Goal: Information Seeking & Learning: Learn about a topic

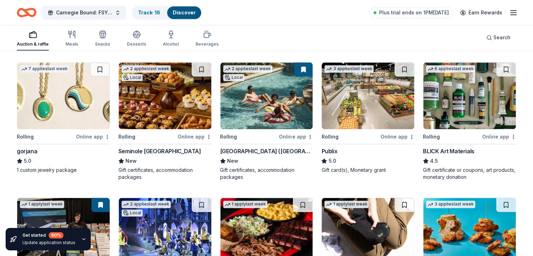
scroll to position [875, 0]
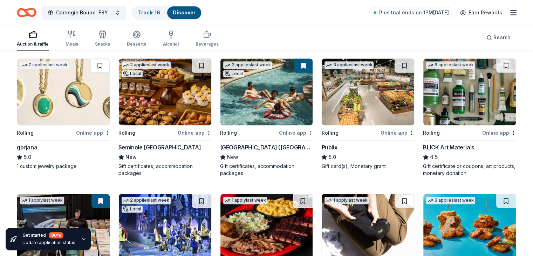
click at [105, 67] on button at bounding box center [100, 65] width 20 height 14
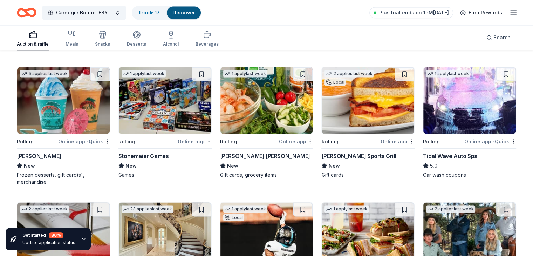
scroll to position [1270, 0]
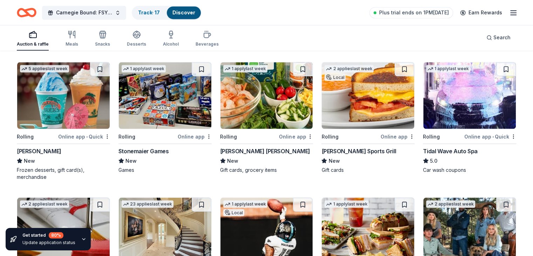
click at [354, 108] on img at bounding box center [368, 95] width 92 height 67
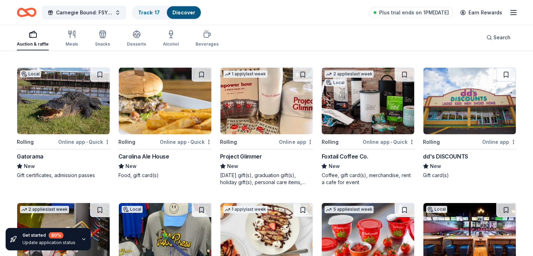
scroll to position [2195, 0]
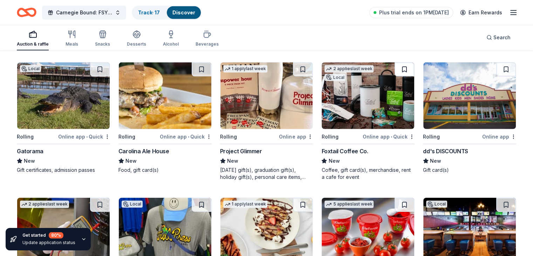
click at [394, 67] on button at bounding box center [404, 69] width 20 height 14
click at [351, 98] on img at bounding box center [368, 95] width 92 height 67
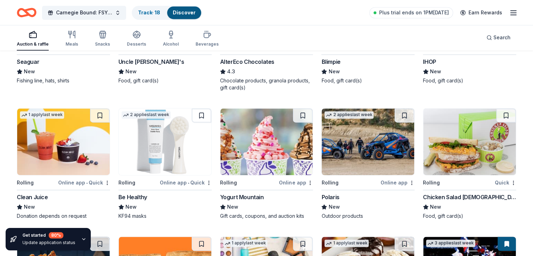
scroll to position [3730, 0]
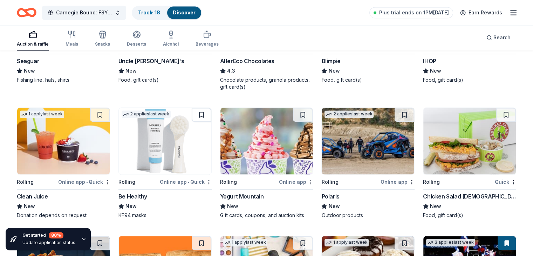
click at [377, 145] on img at bounding box center [368, 141] width 92 height 67
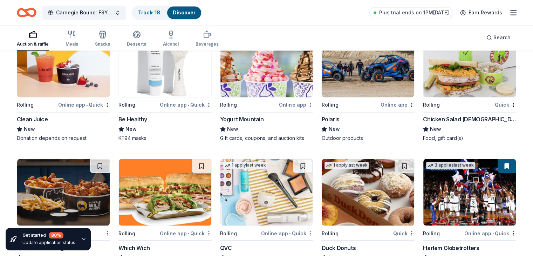
scroll to position [3769, 0]
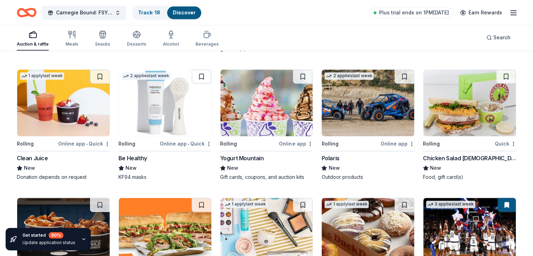
click at [162, 89] on img at bounding box center [165, 102] width 92 height 67
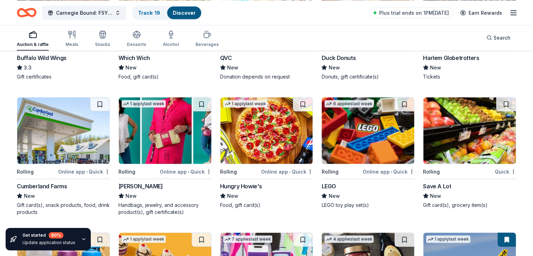
scroll to position [4003, 0]
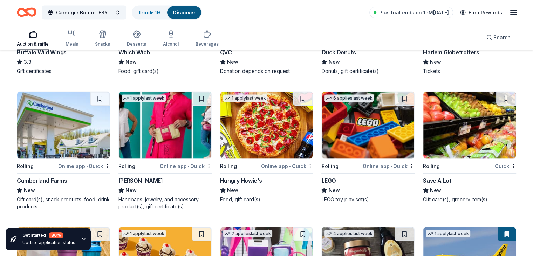
click at [372, 120] on img at bounding box center [368, 125] width 92 height 67
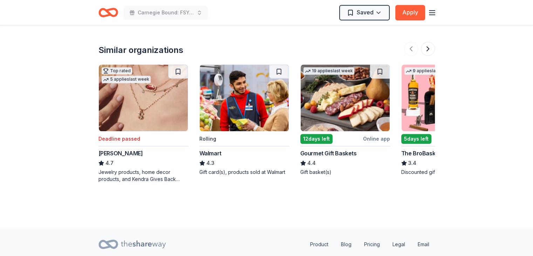
scroll to position [740, 0]
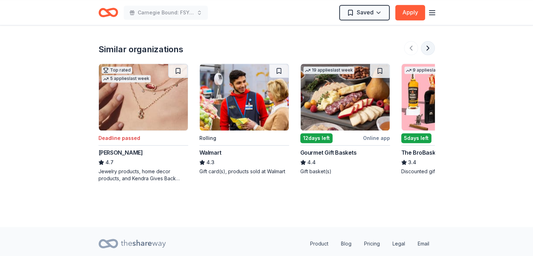
click at [431, 41] on button at bounding box center [428, 48] width 14 height 14
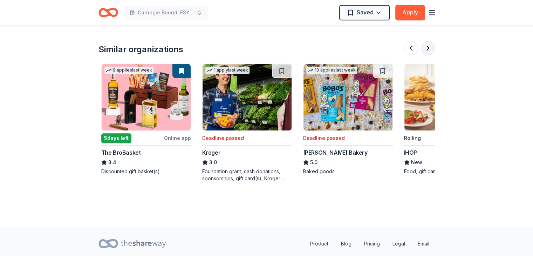
scroll to position [0, 303]
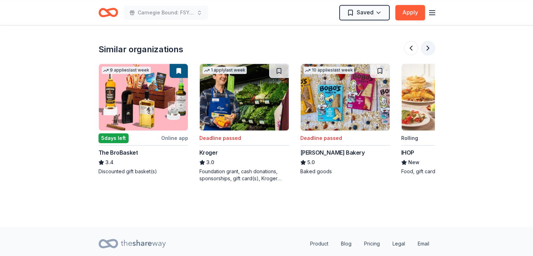
click at [431, 41] on button at bounding box center [428, 48] width 14 height 14
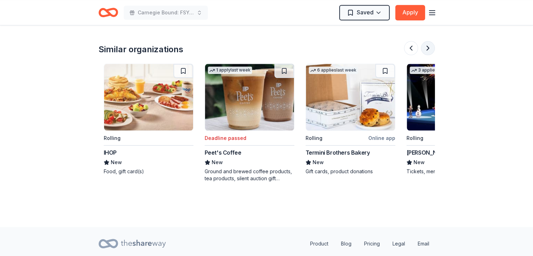
scroll to position [0, 605]
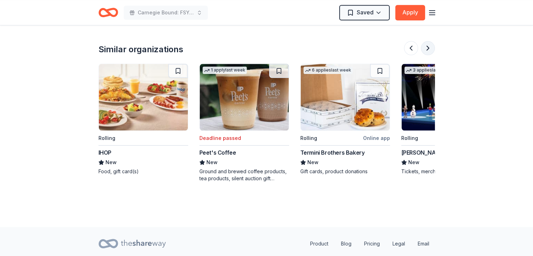
click at [431, 41] on button at bounding box center [428, 48] width 14 height 14
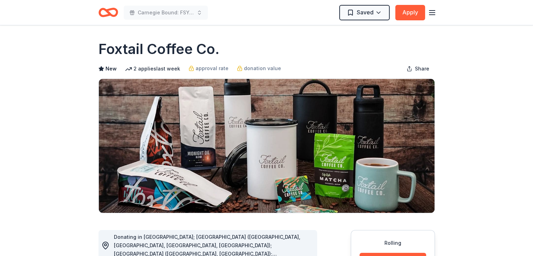
scroll to position [0, 0]
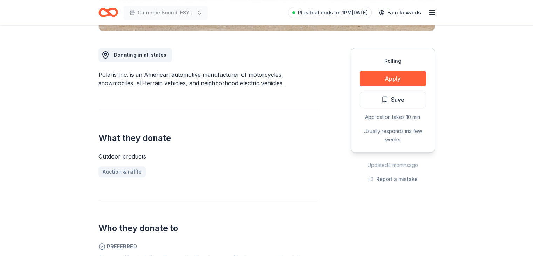
scroll to position [175, 0]
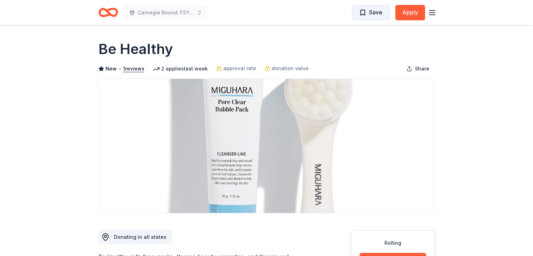
click at [372, 14] on span "Save" at bounding box center [375, 12] width 13 height 9
click at [133, 68] on button "1 reviews" at bounding box center [133, 68] width 21 height 8
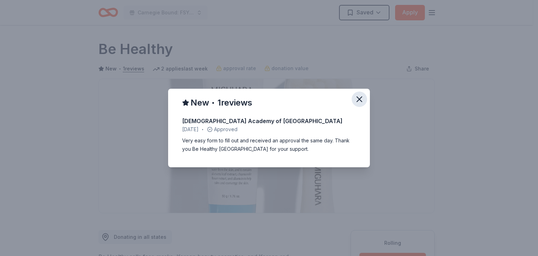
click at [359, 98] on icon "button" at bounding box center [359, 99] width 5 height 5
